Goal: Navigation & Orientation: Find specific page/section

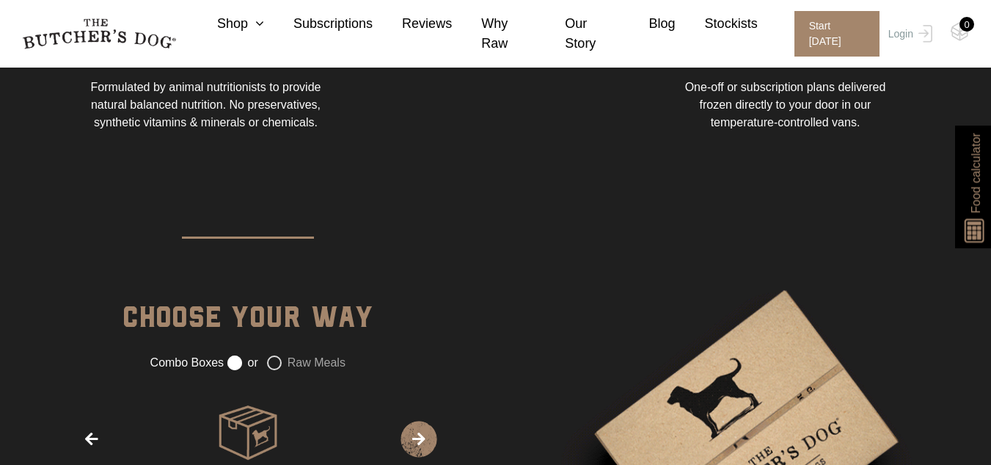
scroll to position [1574, 0]
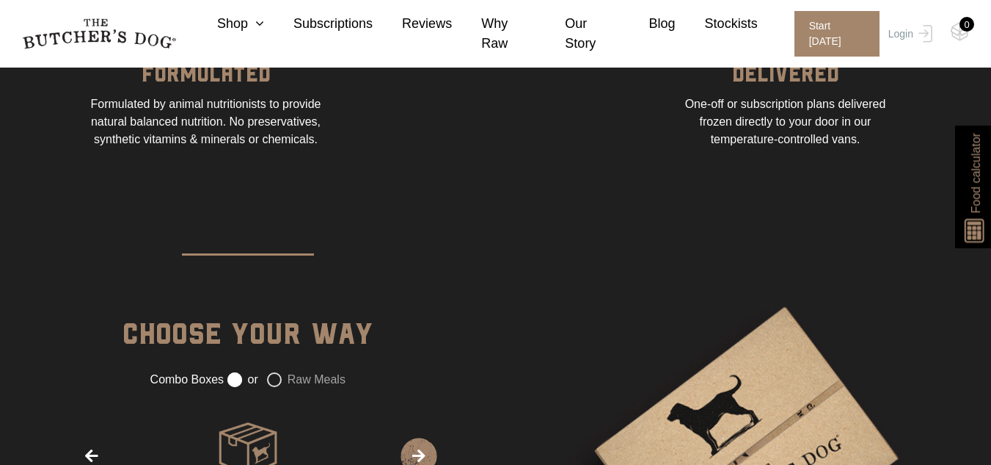
click at [803, 87] on div "DELIVERED" at bounding box center [785, 72] width 107 height 45
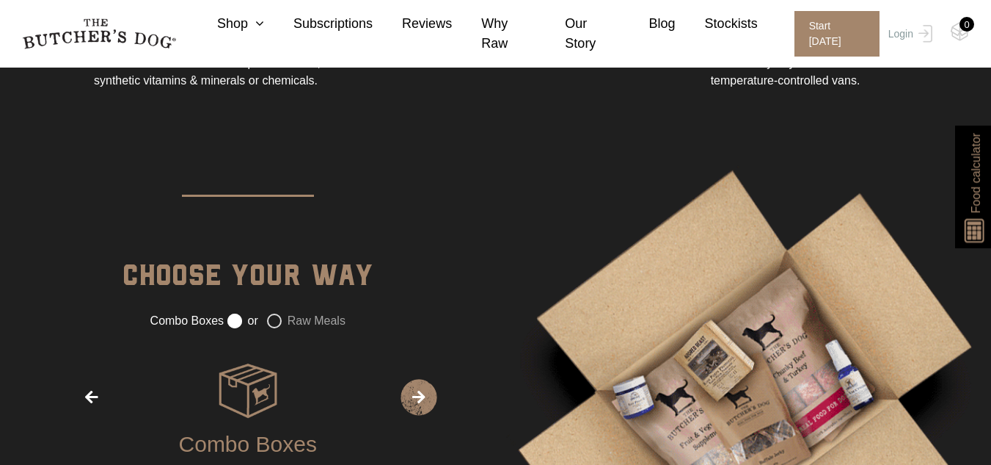
scroll to position [1624, 0]
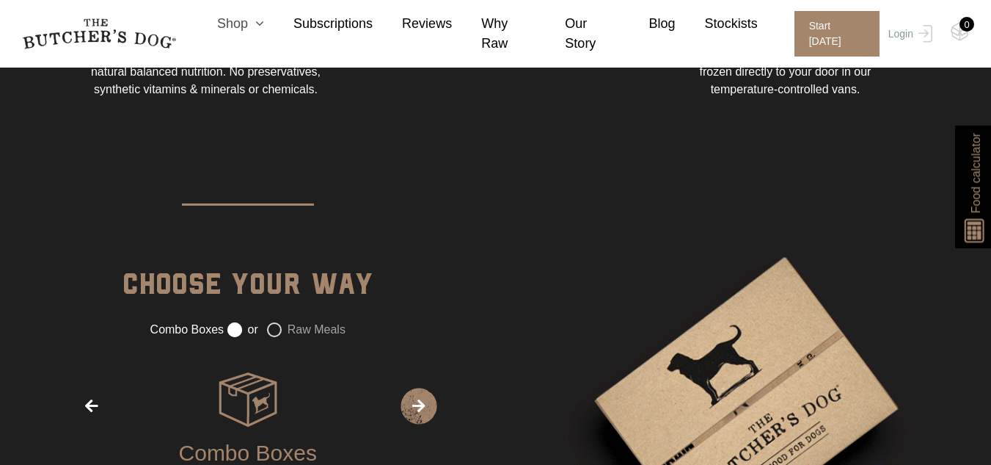
click at [264, 30] on icon at bounding box center [256, 23] width 16 height 13
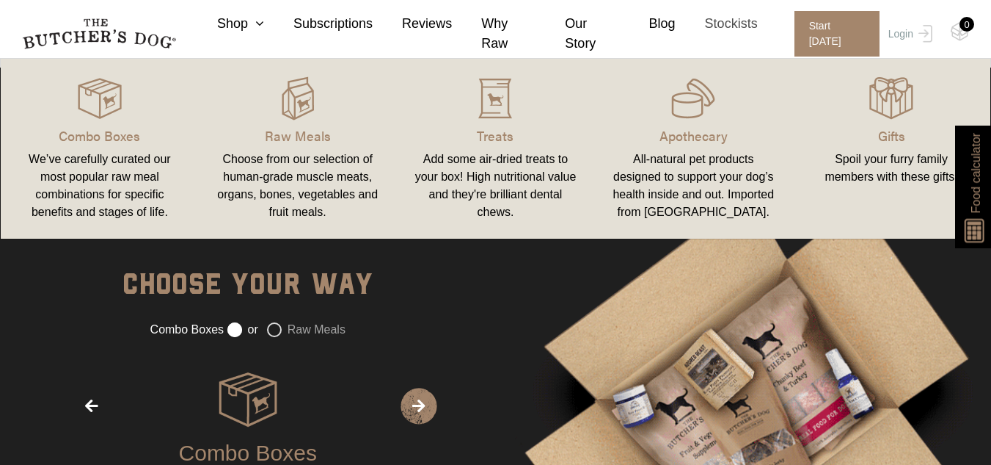
click at [725, 34] on link "Stockists" at bounding box center [717, 24] width 82 height 20
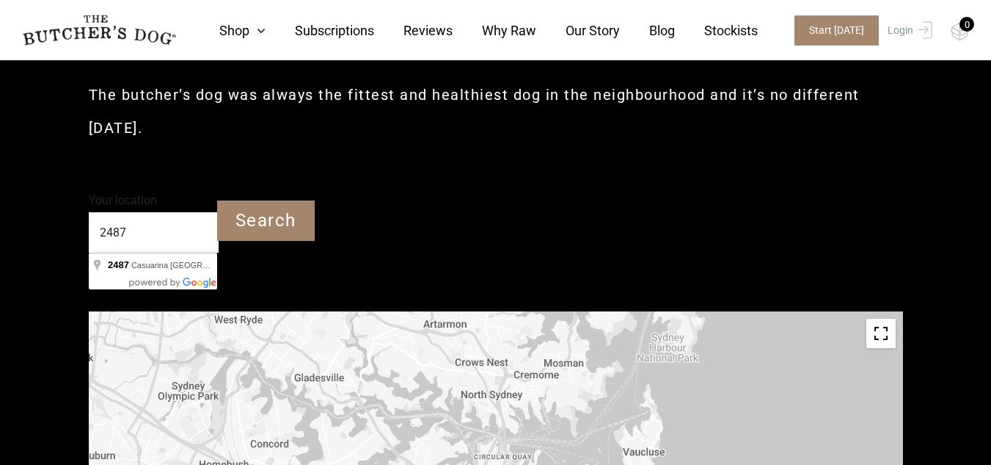
type input "Casuarina NSW 2487"
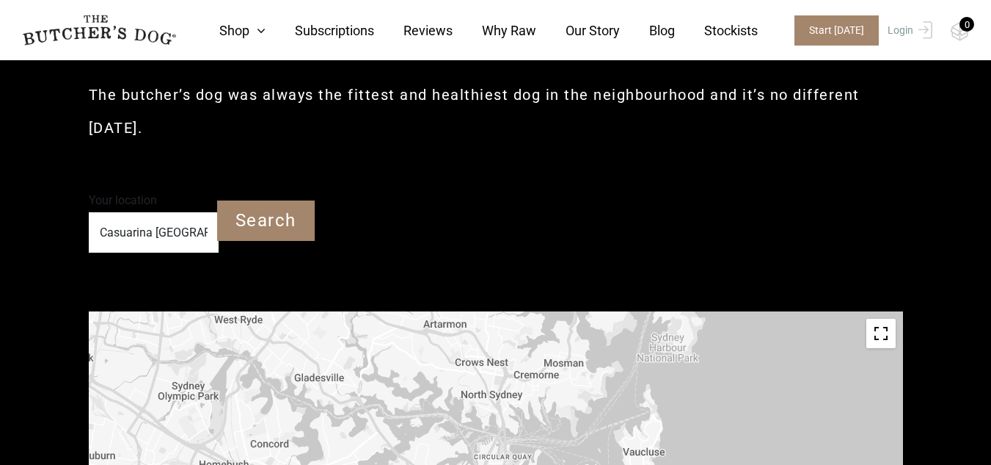
click at [274, 222] on input "Search" at bounding box center [266, 220] width 98 height 40
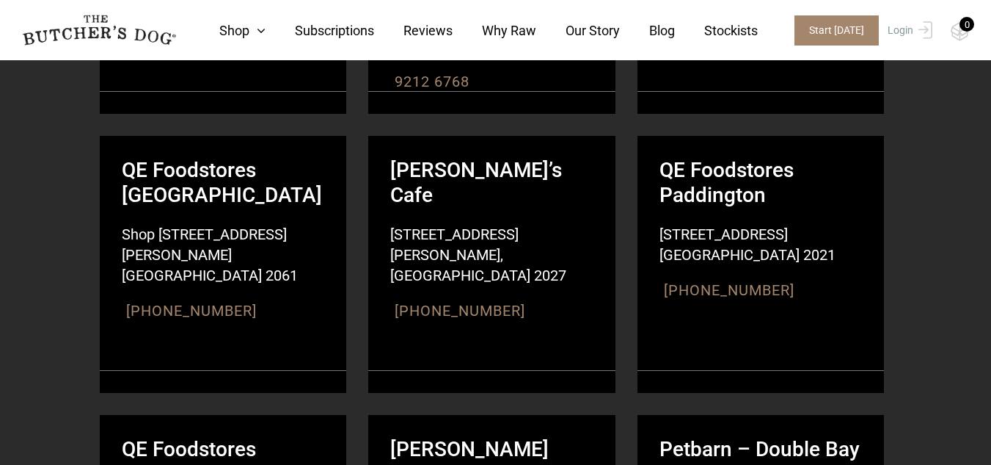
scroll to position [511, 0]
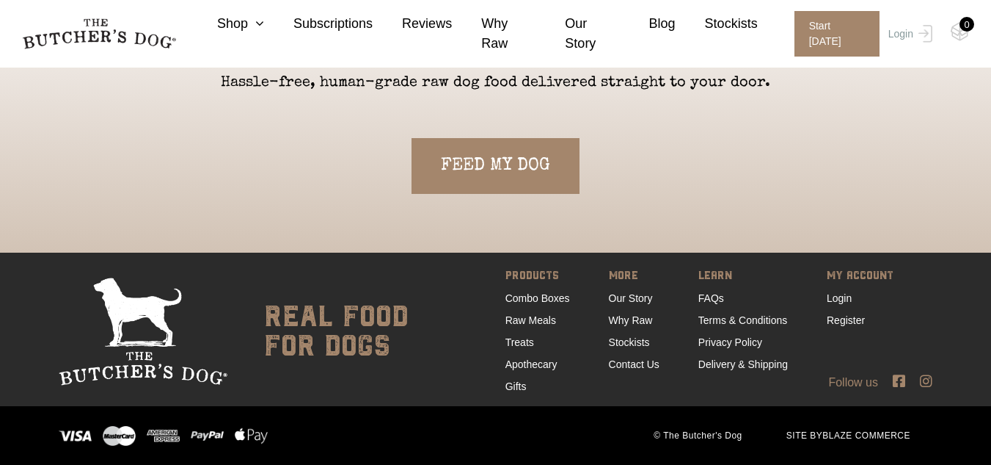
scroll to position [3247, 0]
click at [749, 363] on link "Delivery & Shipping" at bounding box center [744, 364] width 90 height 12
